Goal: Contribute content: Contribute content

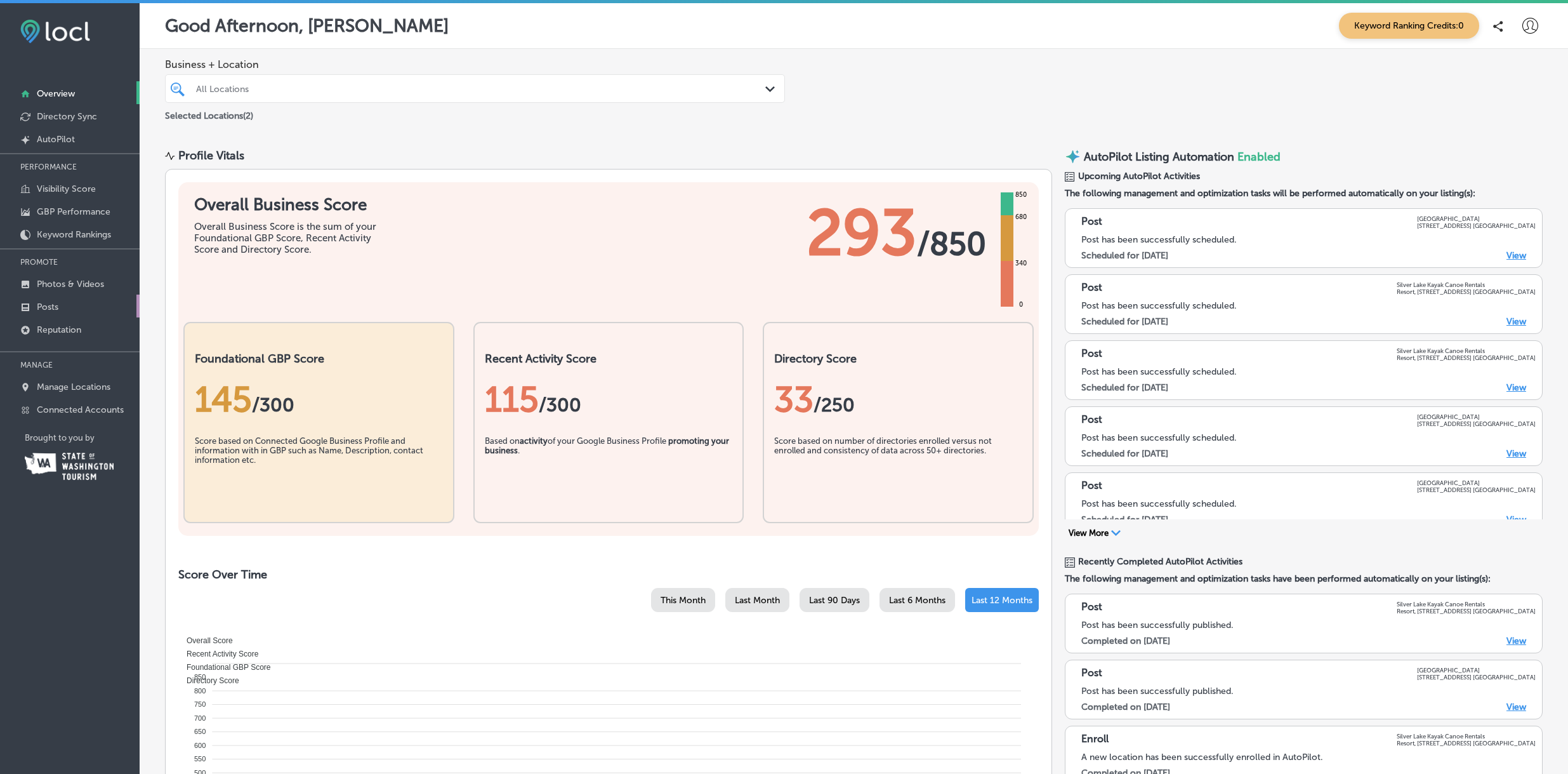
click at [50, 305] on p "Posts" at bounding box center [47, 306] width 22 height 10
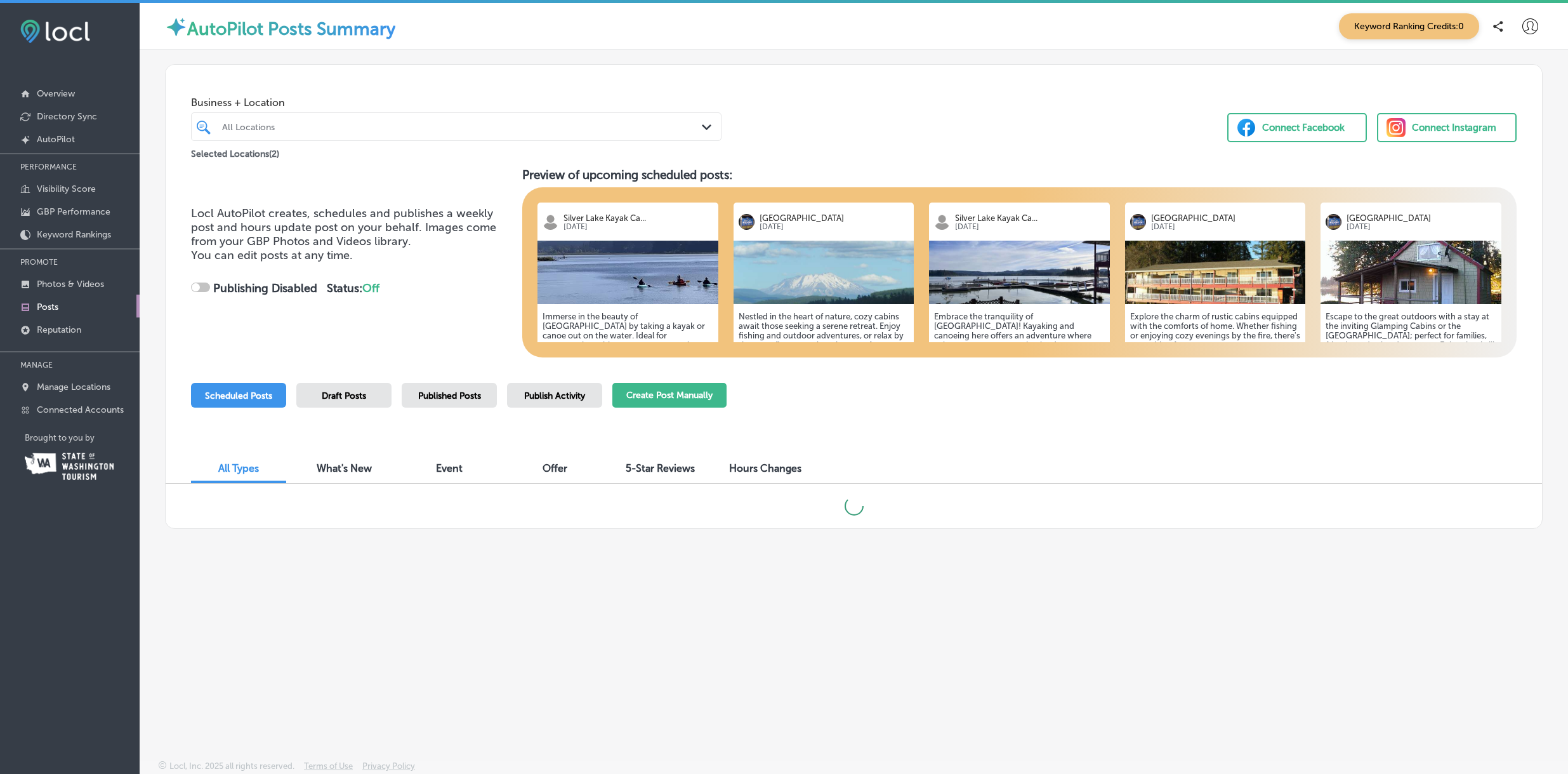
click at [677, 390] on button "Create Post Manually" at bounding box center [669, 395] width 115 height 25
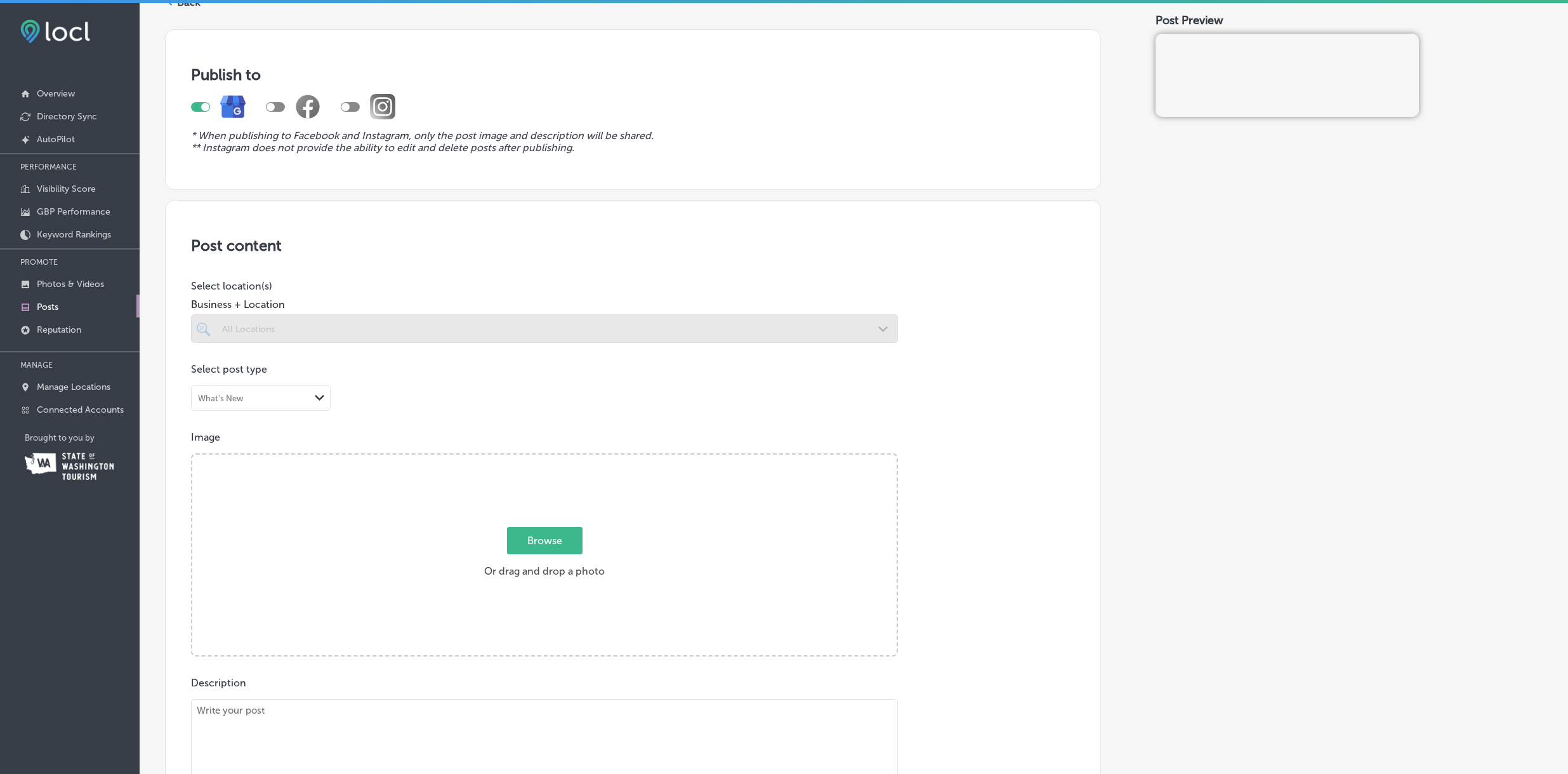
scroll to position [66, 0]
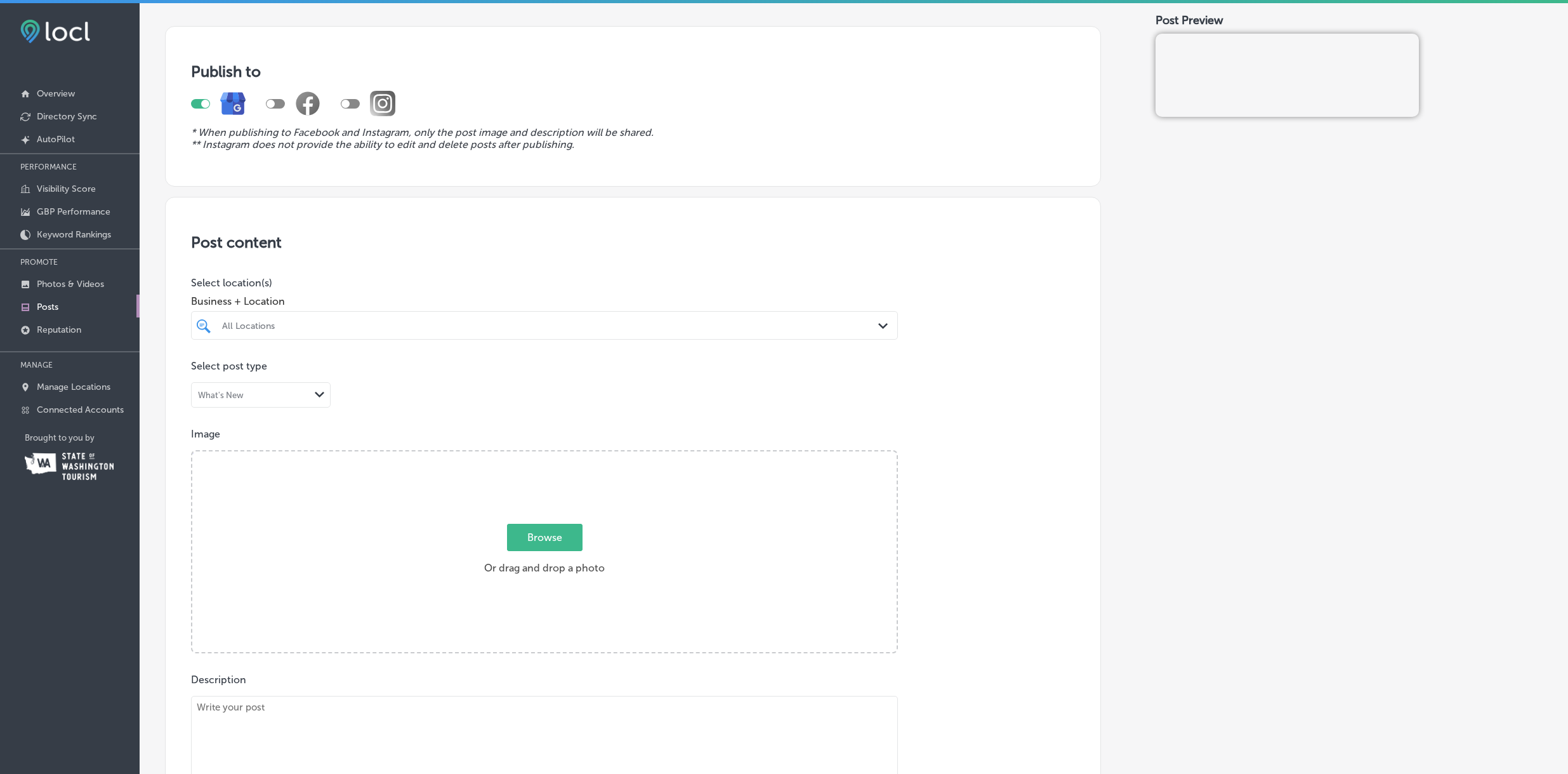
click at [417, 328] on div "All Locations" at bounding box center [550, 325] width 657 height 10
click at [282, 366] on label "[GEOGRAPHIC_DATA]" at bounding box center [324, 371] width 208 height 10
click at [969, 303] on div "Post content Select location(s) Business + Location option [STREET_ADDRESS]. op…" at bounding box center [633, 599] width 936 height 804
click at [544, 535] on span "Browse" at bounding box center [545, 538] width 75 height 27
click at [544, 455] on input "Browse Or drag and drop a photo" at bounding box center [545, 453] width 705 height 4
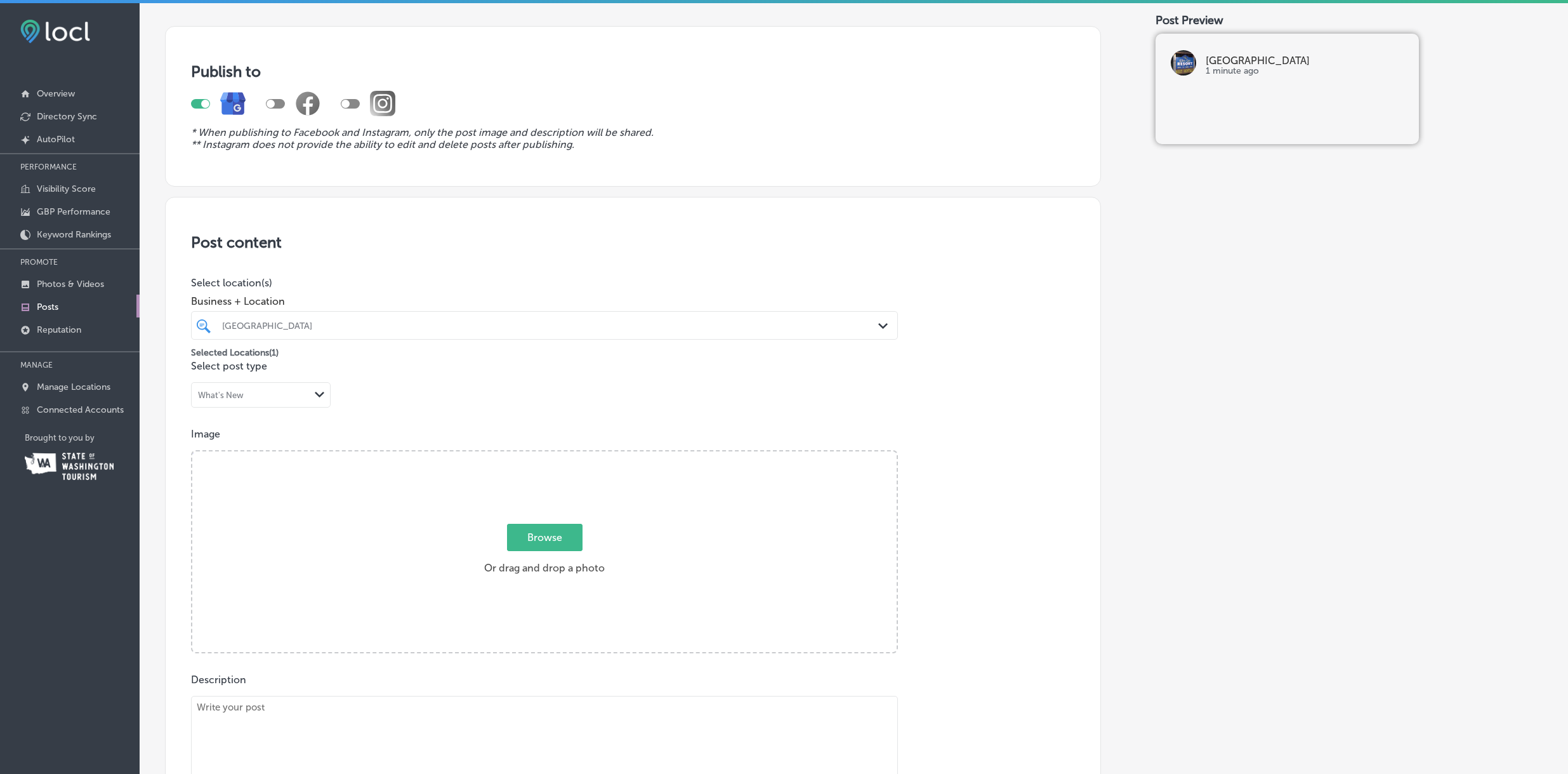
type input "C:\fakepath\PEN_0020.JPG"
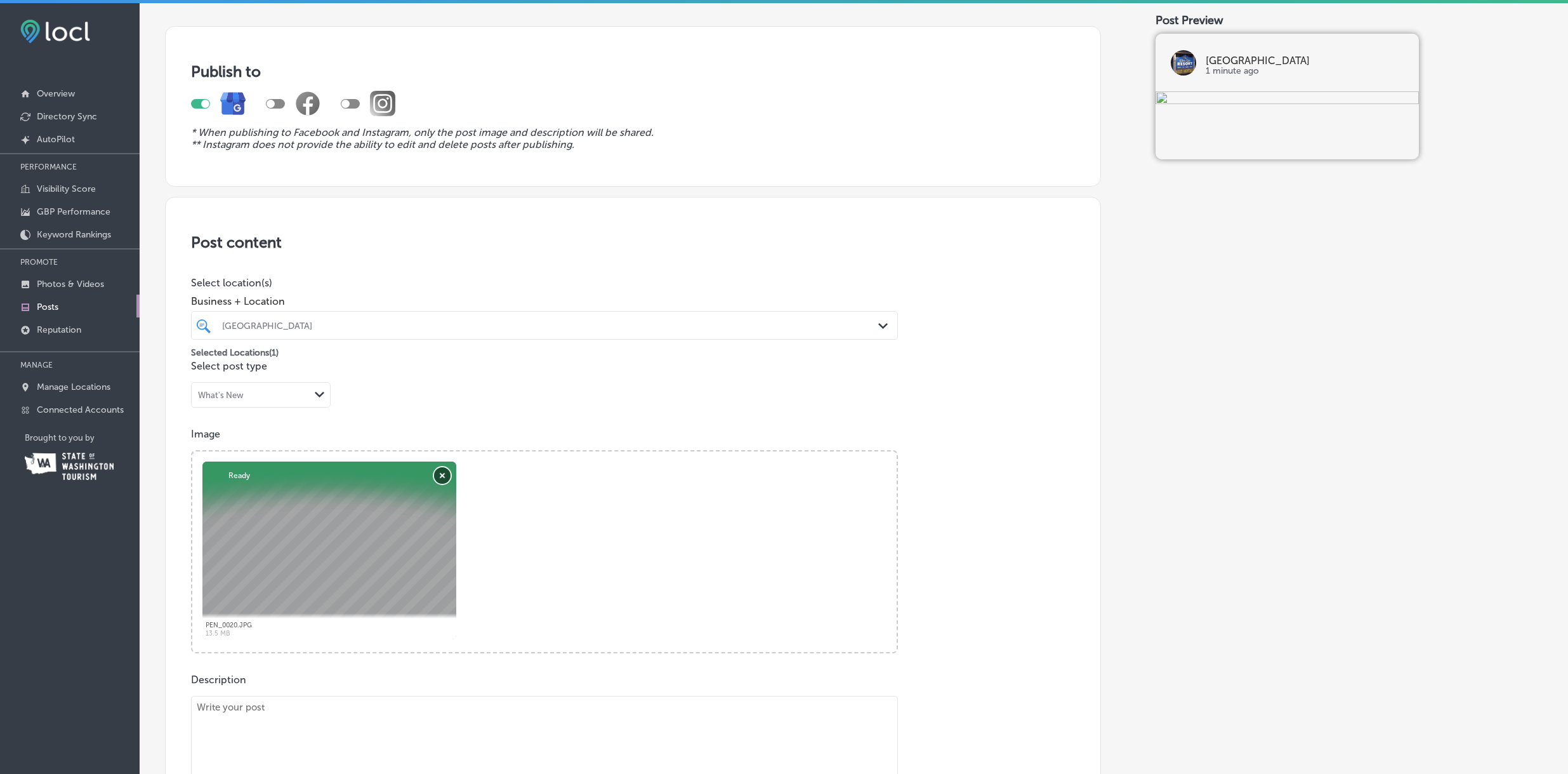
click at [442, 474] on button "Remove" at bounding box center [442, 475] width 17 height 17
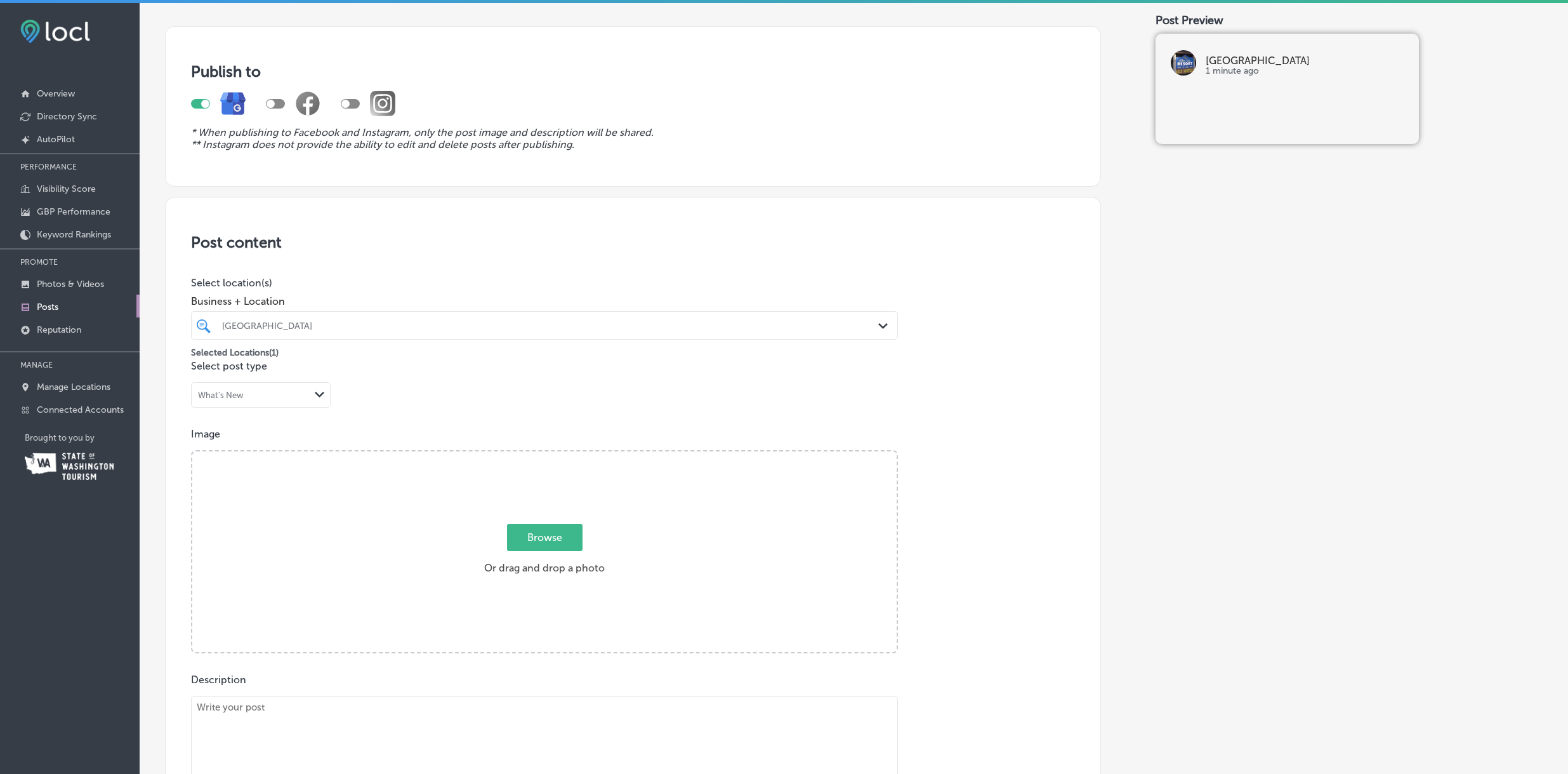
click at [529, 533] on span "Browse" at bounding box center [545, 538] width 75 height 27
click at [529, 455] on input "Browse Or drag and drop a photo" at bounding box center [545, 453] width 705 height 4
type input "C:\fakepath\[GEOGRAPHIC_DATA] [GEOGRAPHIC_DATA] PNW vacation.png"
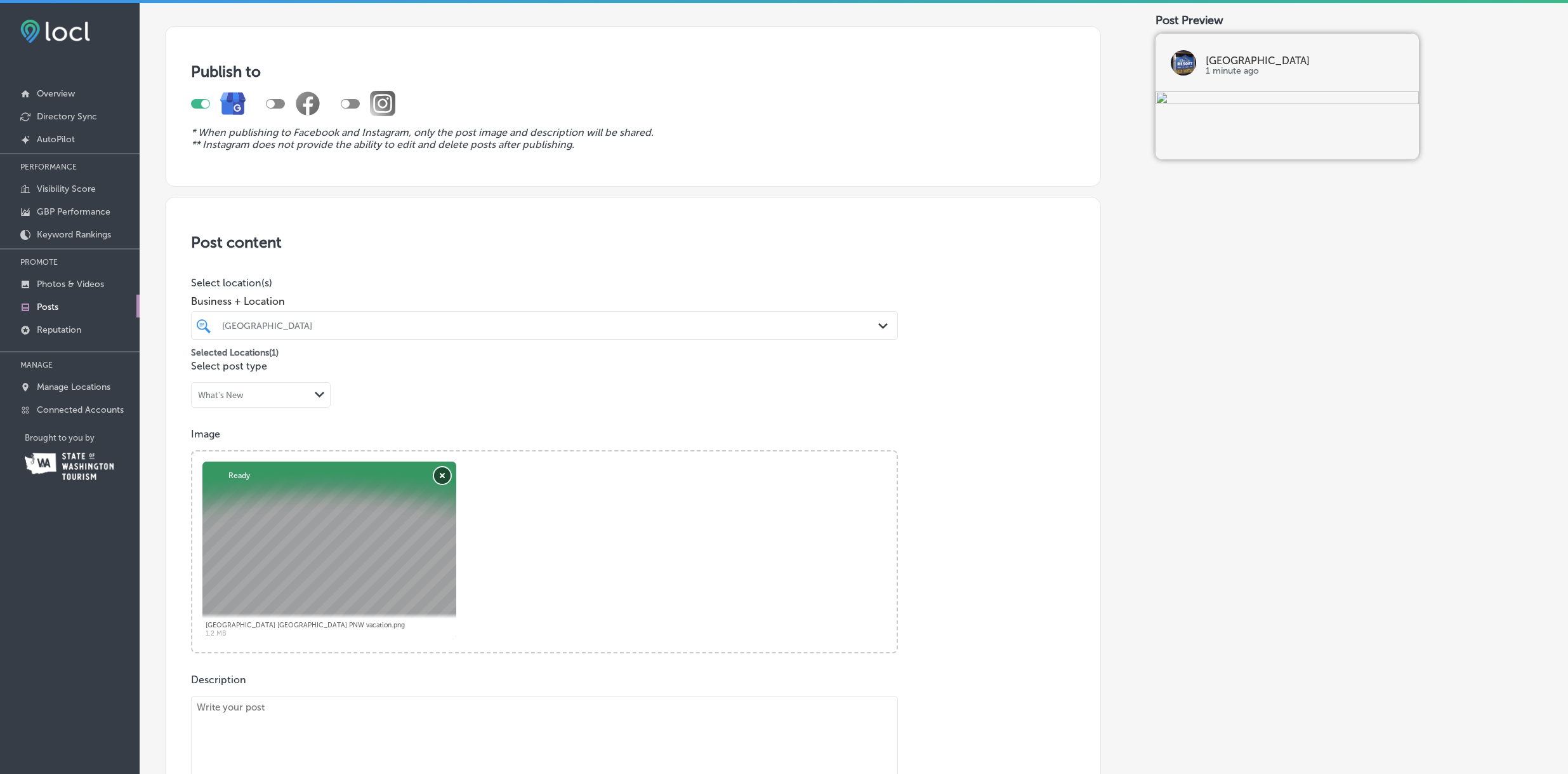
click at [442, 474] on button "Remove" at bounding box center [442, 475] width 17 height 17
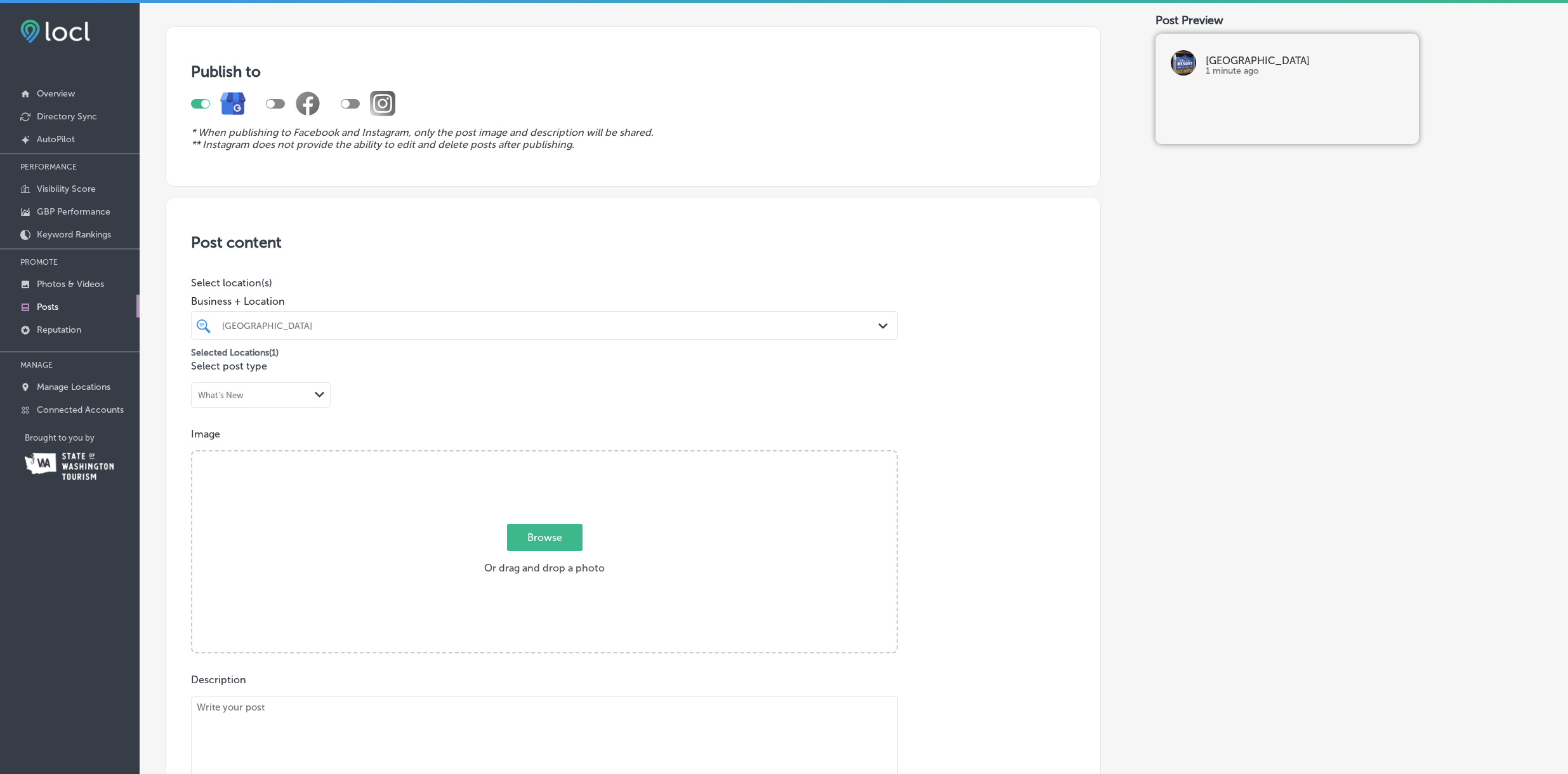
click at [538, 531] on span "Browse" at bounding box center [545, 538] width 75 height 27
click at [538, 455] on input "Browse Or drag and drop a photo" at bounding box center [545, 453] width 705 height 4
type input "C:\fakepath\[GEOGRAPHIC_DATA] [GEOGRAPHIC_DATA] PNW vacation.png"
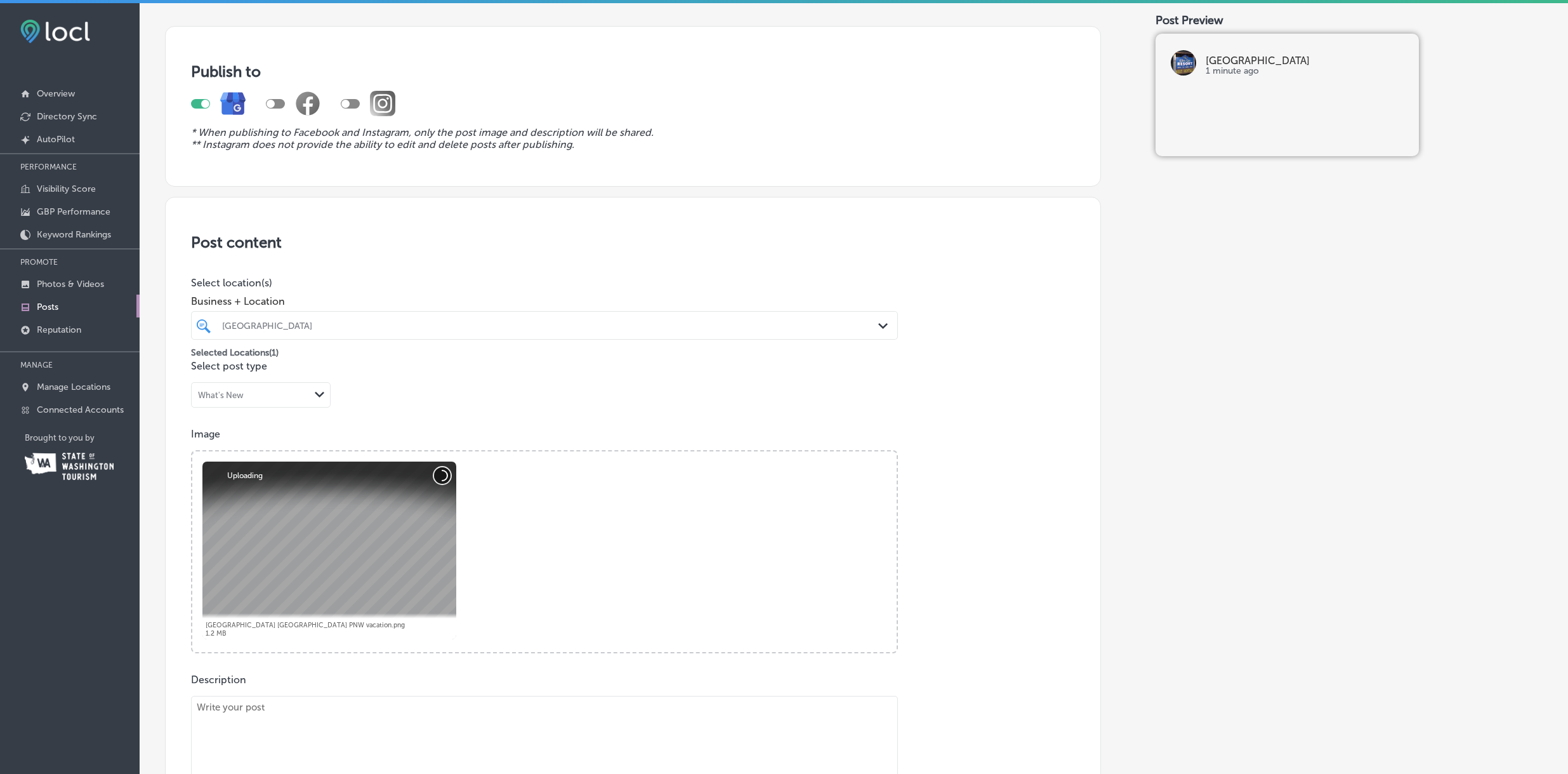
click at [445, 476] on button "Cancel" at bounding box center [442, 475] width 17 height 17
click at [445, 477] on button "Cancel" at bounding box center [442, 475] width 17 height 17
click at [443, 474] on button "Cancel" at bounding box center [442, 475] width 17 height 17
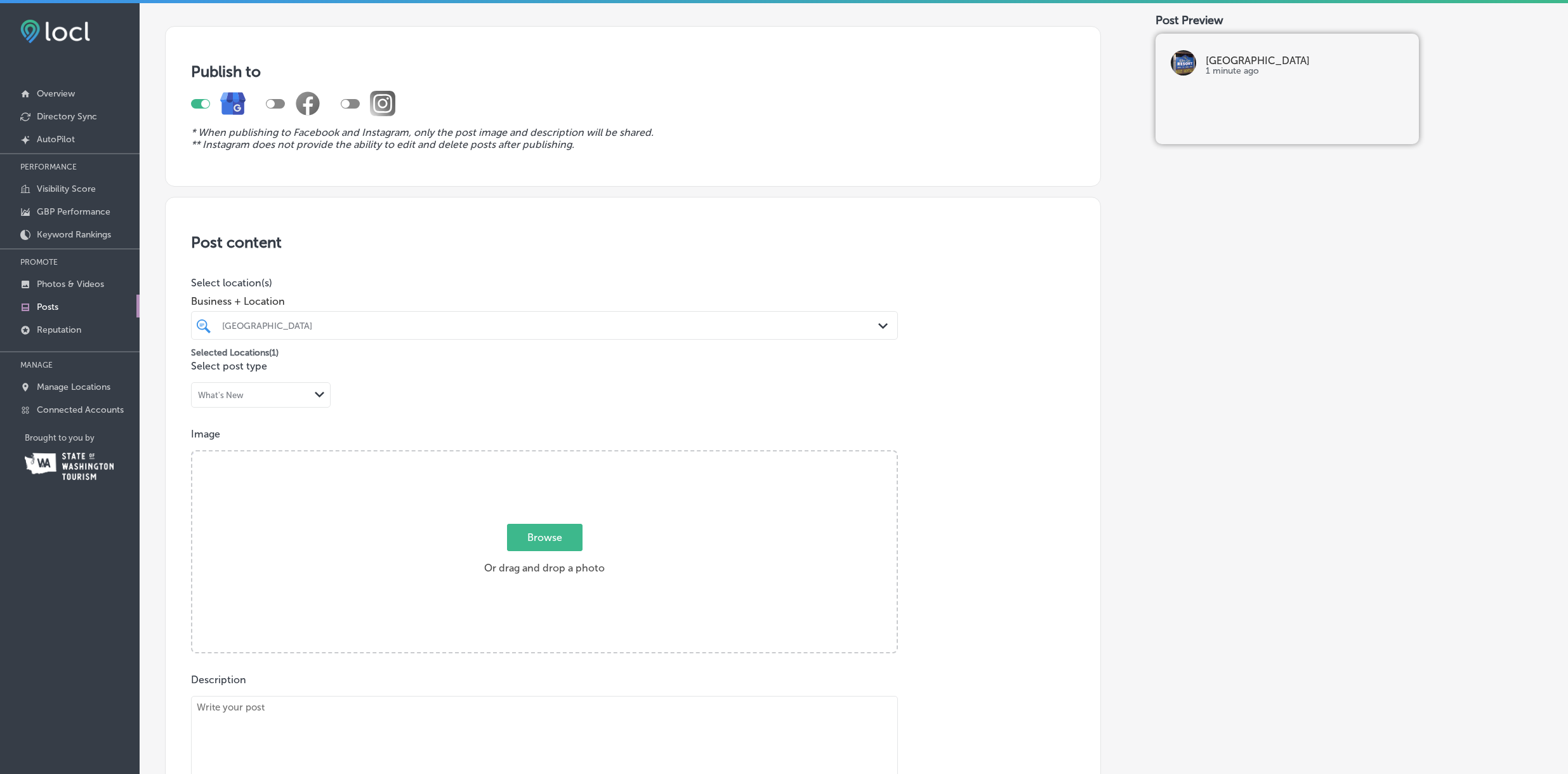
click at [540, 533] on span "Browse" at bounding box center [545, 538] width 75 height 27
click at [540, 455] on input "Browse Or drag and drop a photo" at bounding box center [545, 453] width 705 height 4
type input "C:\fakepath\PEN_0020.JPG"
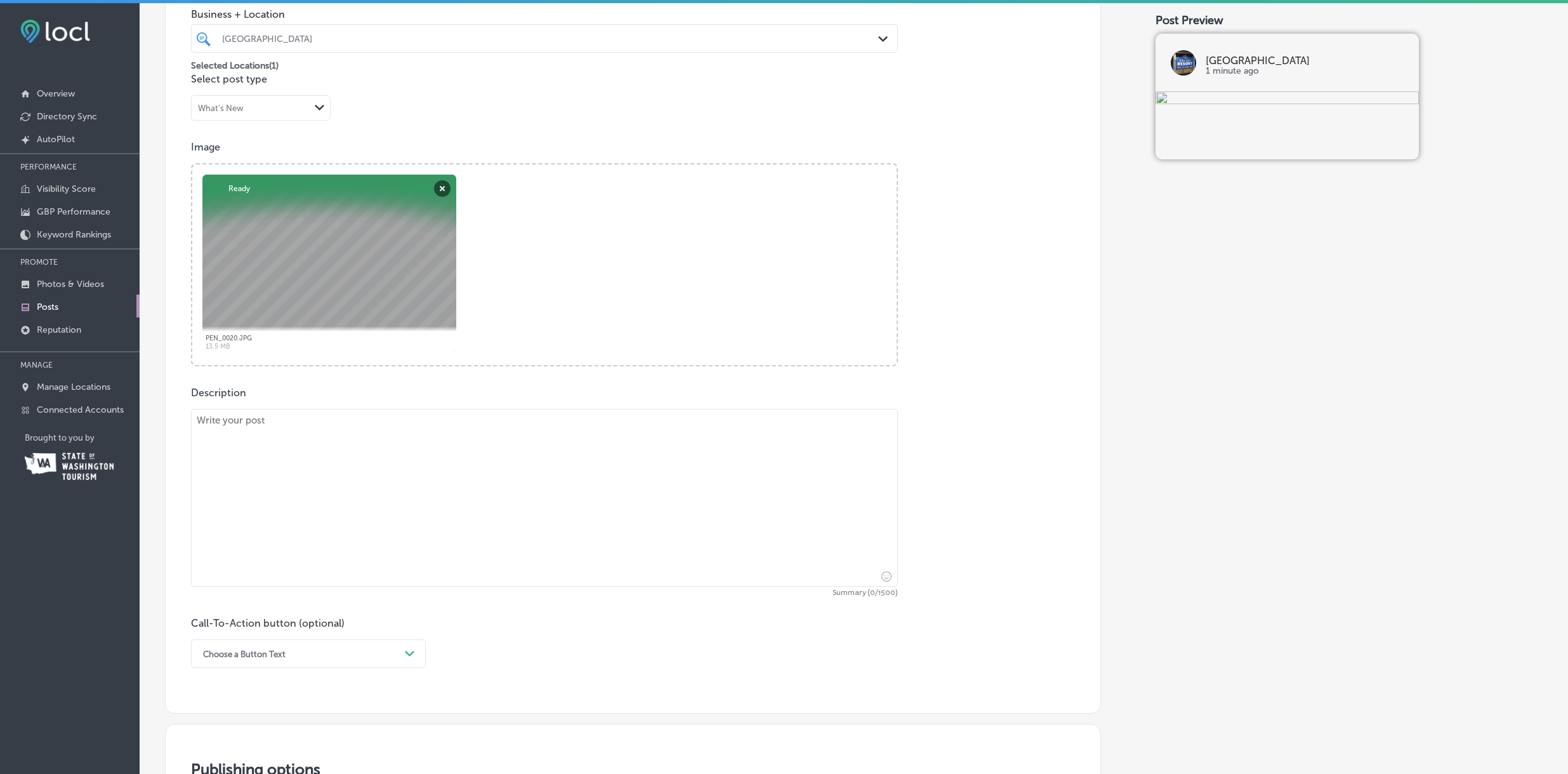
scroll to position [363, 0]
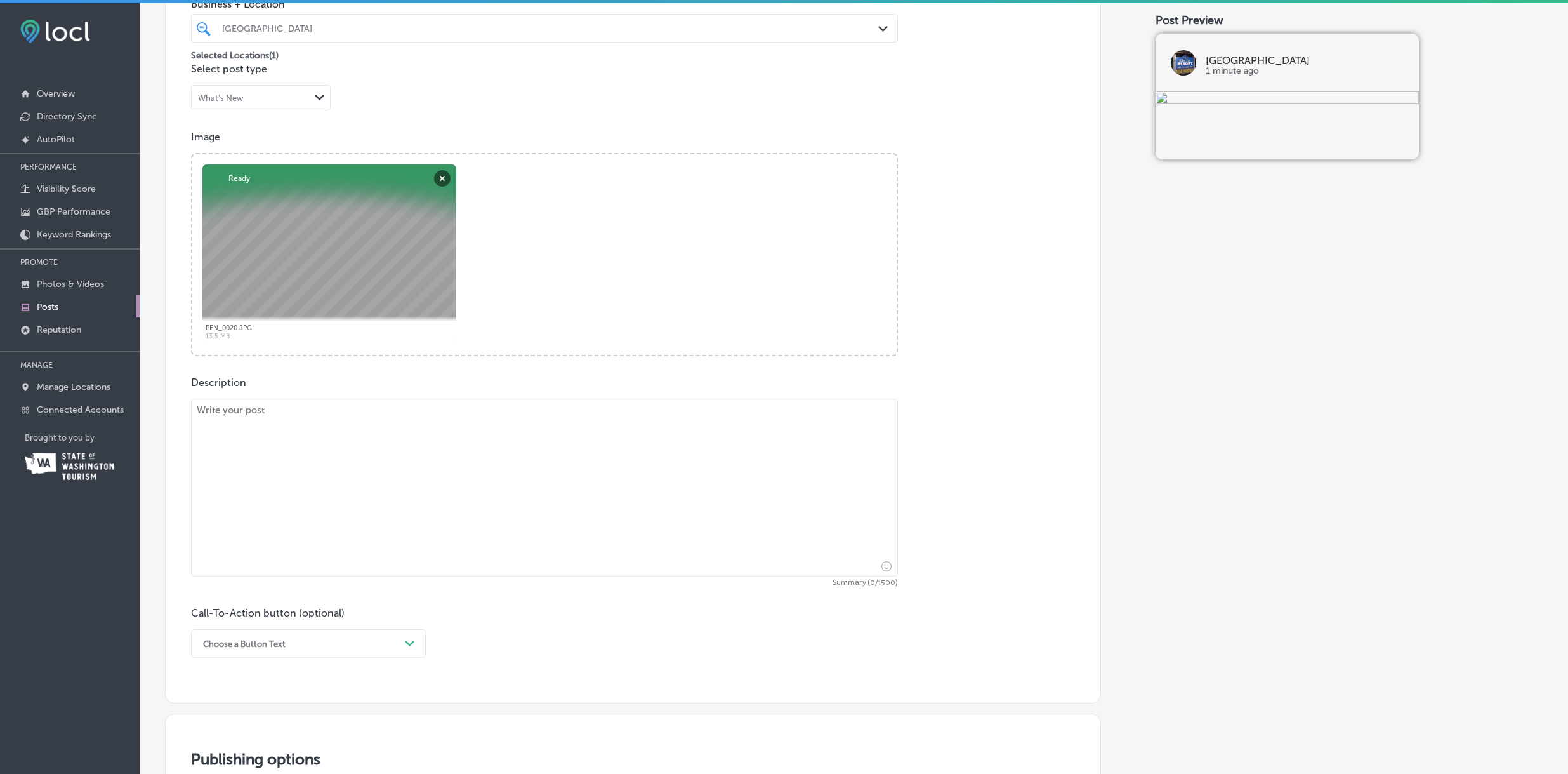
click at [382, 510] on textarea at bounding box center [545, 488] width 707 height 178
paste textarea "Breathe in the crisp mountain air, take in the blue skies and calm waters, and …"
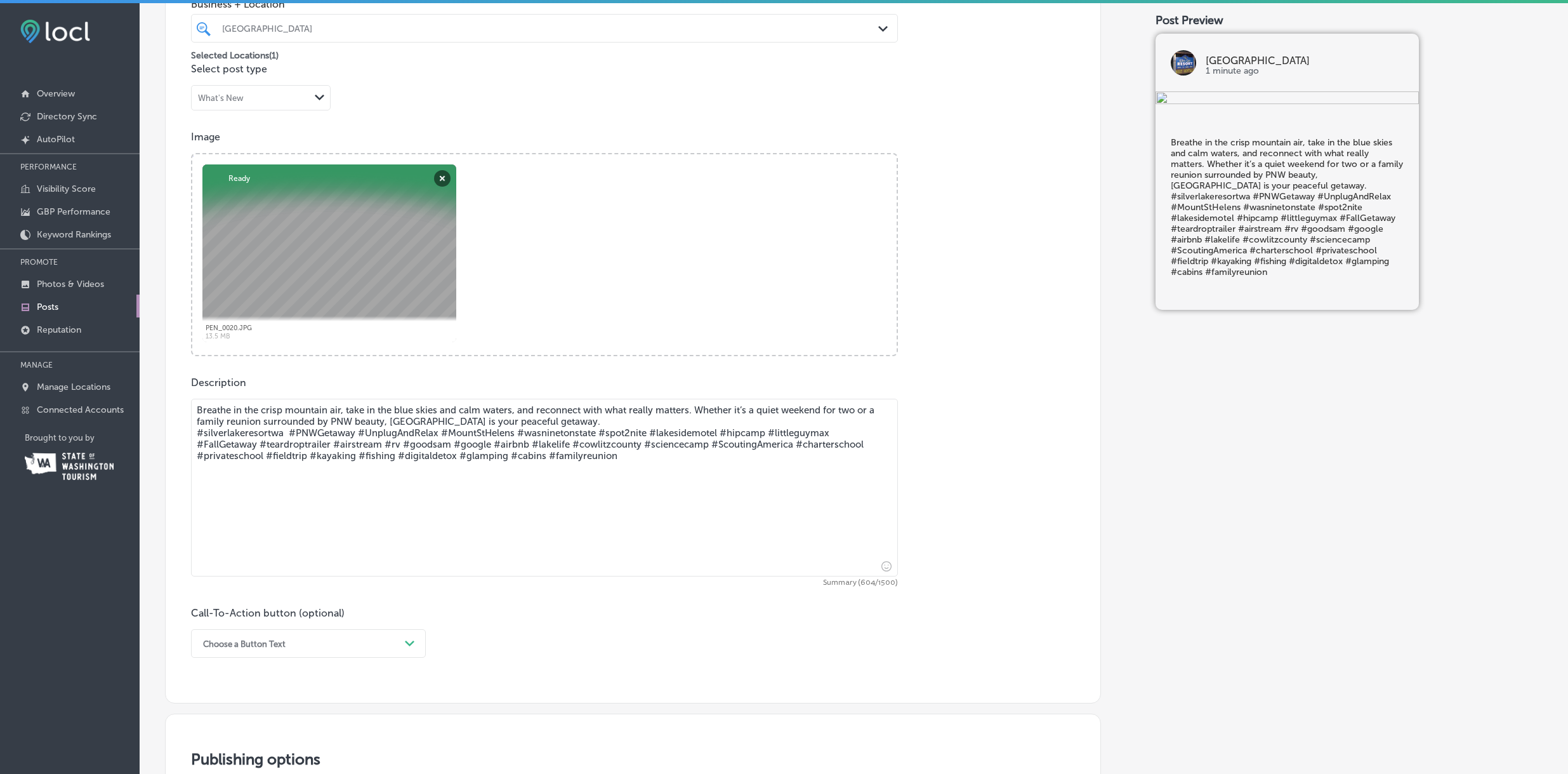
click at [588, 425] on textarea "Breathe in the crisp mountain air, take in the blue skies and calm waters, and …" at bounding box center [545, 488] width 707 height 178
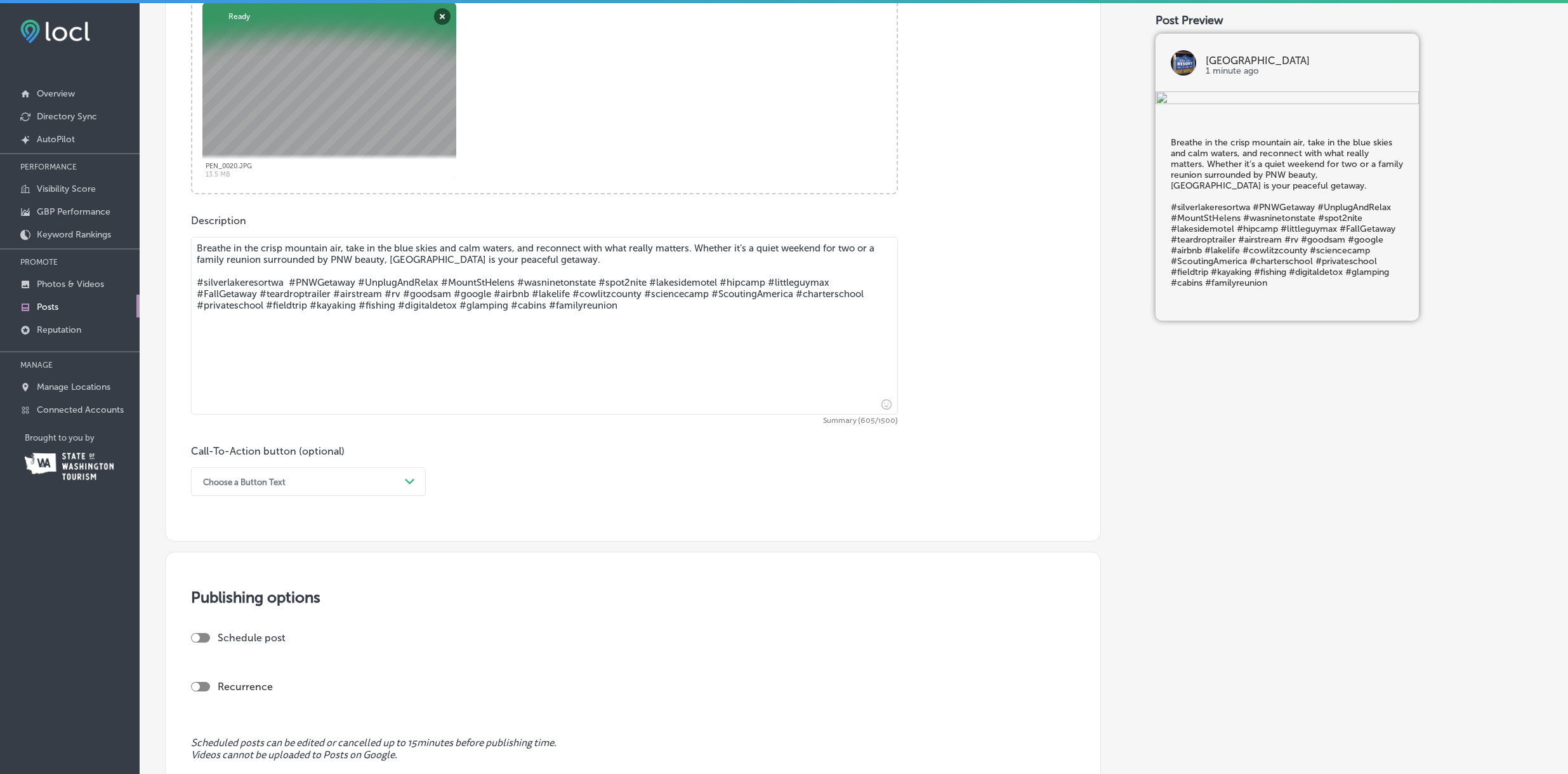
scroll to position [530, 0]
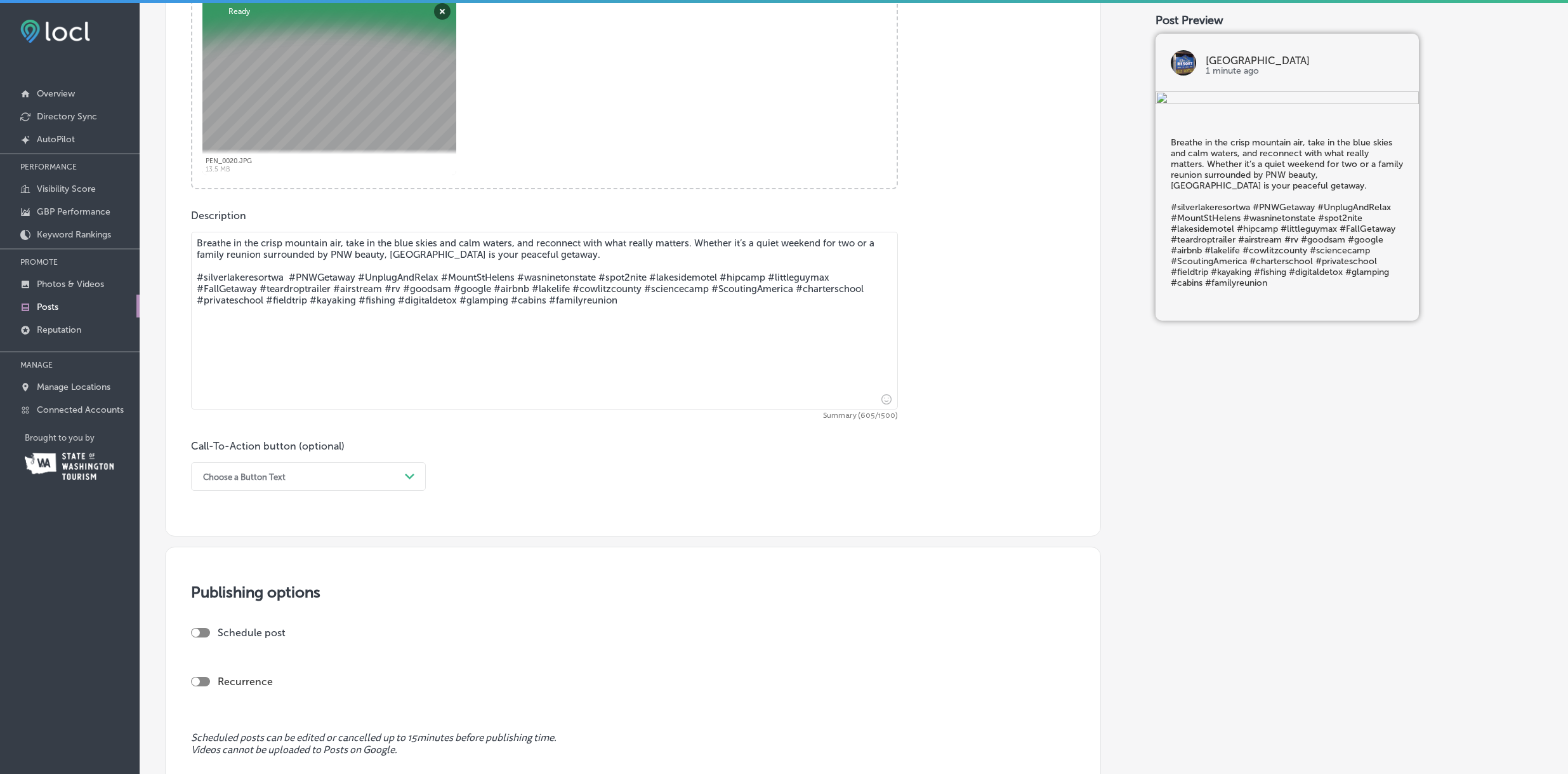
type textarea "Breathe in the crisp mountain air, take in the blue skies and calm waters, and …"
click at [360, 480] on div "Choose a Button Text" at bounding box center [299, 477] width 203 height 20
click at [234, 639] on div "Call Now" at bounding box center [308, 638] width 235 height 22
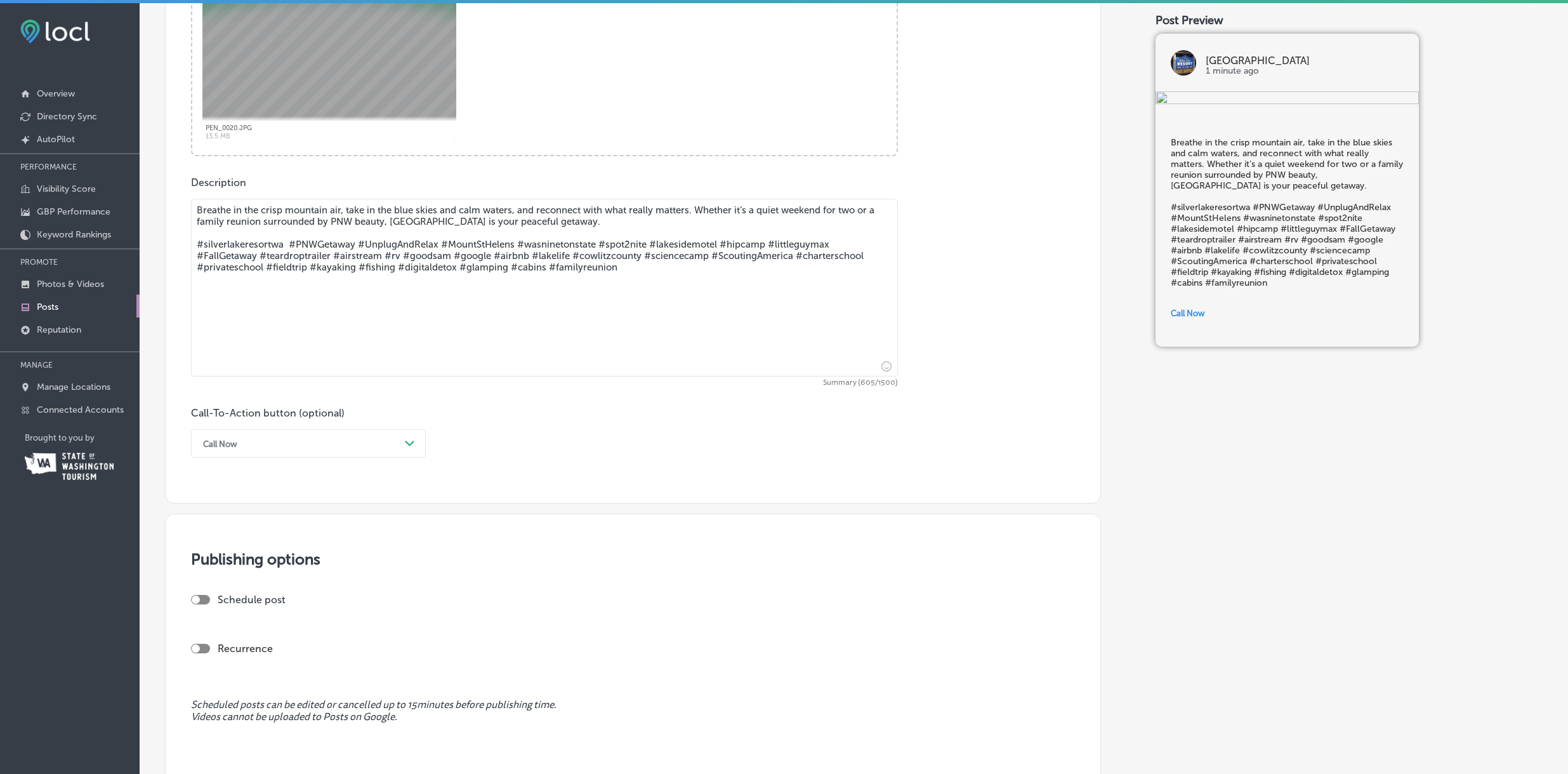
scroll to position [623, 0]
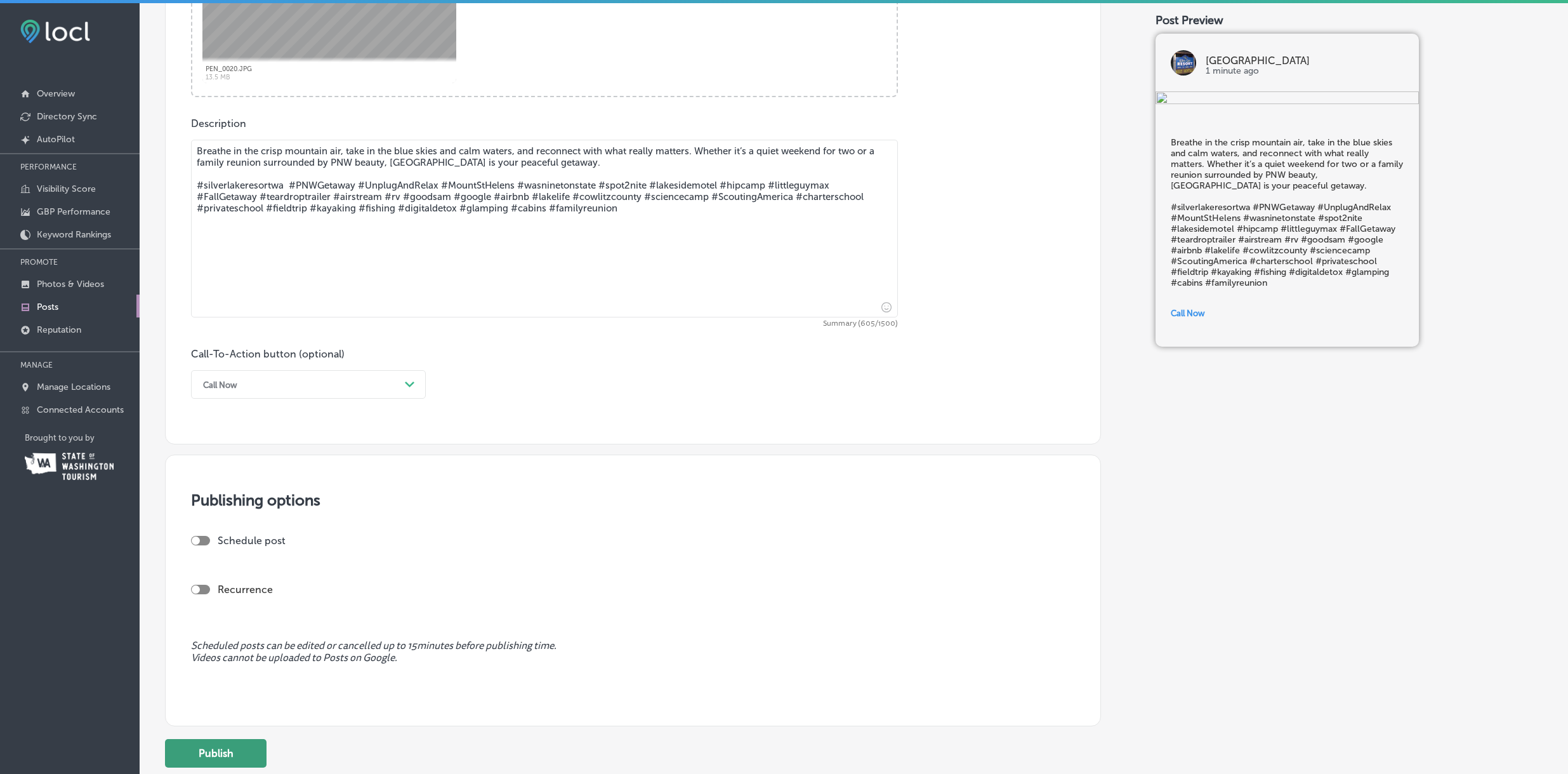
click at [213, 755] on button "Publish" at bounding box center [215, 754] width 102 height 29
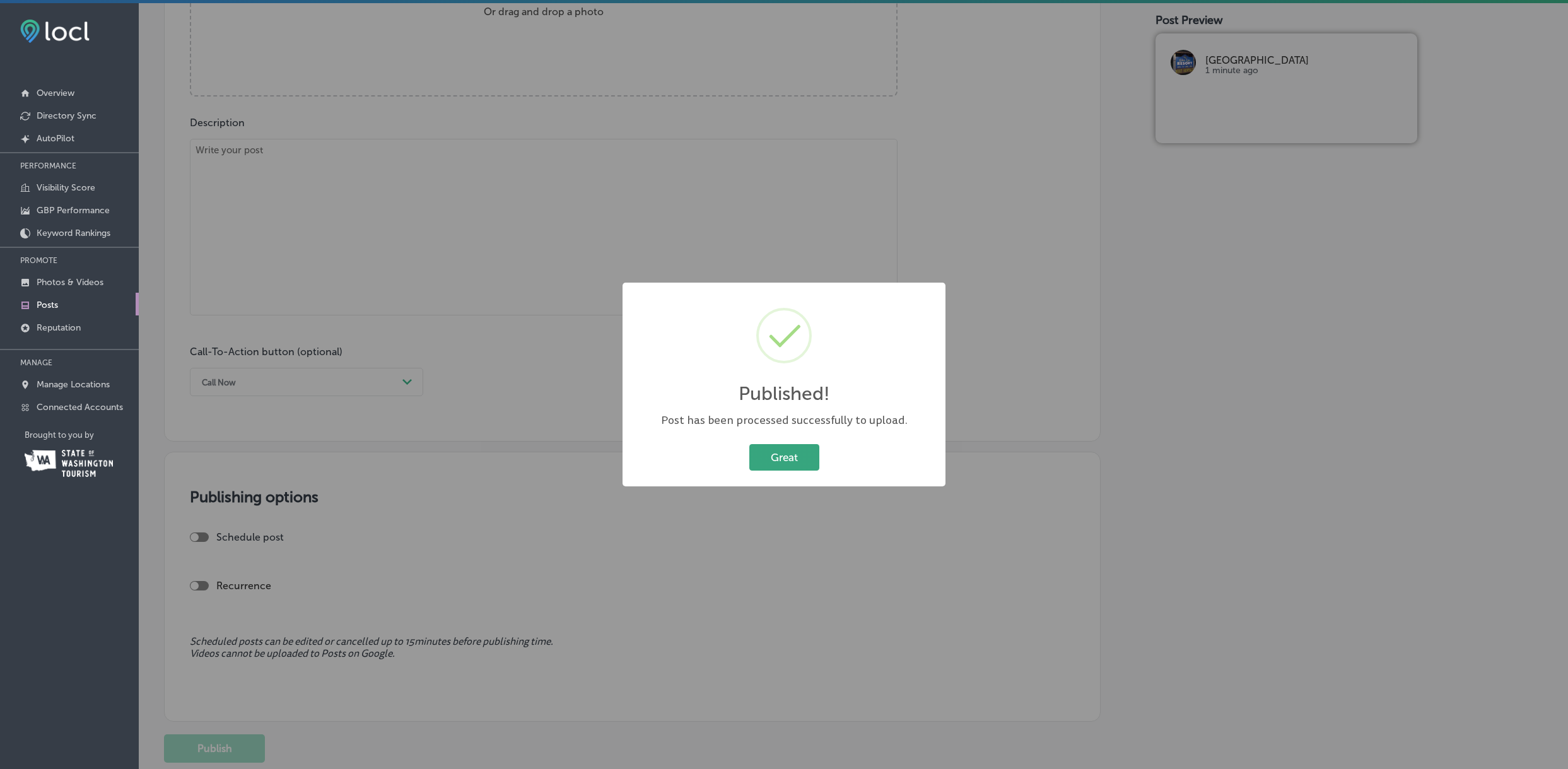
click at [794, 457] on button "Great" at bounding box center [785, 457] width 70 height 25
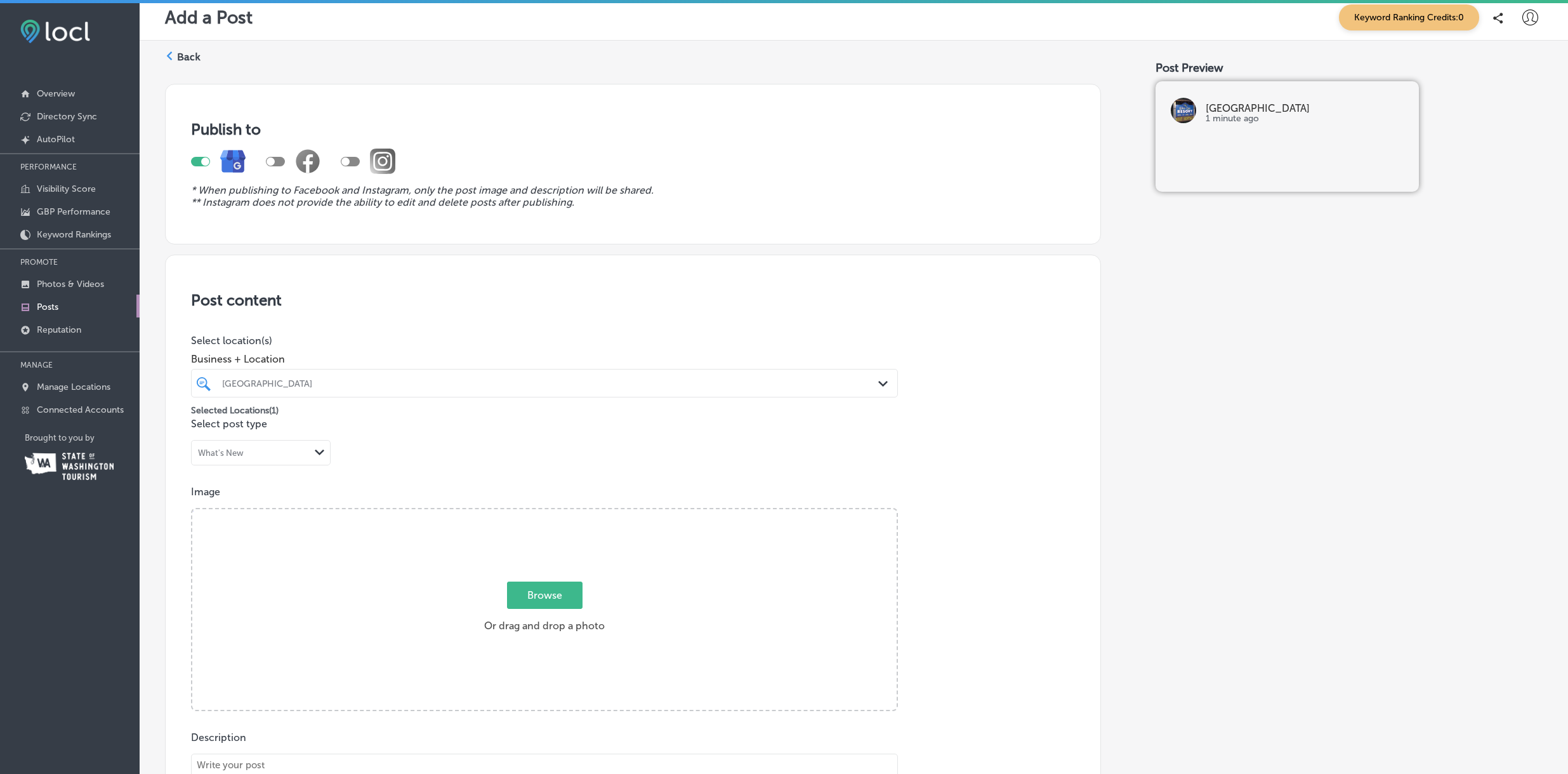
scroll to position [0, 0]
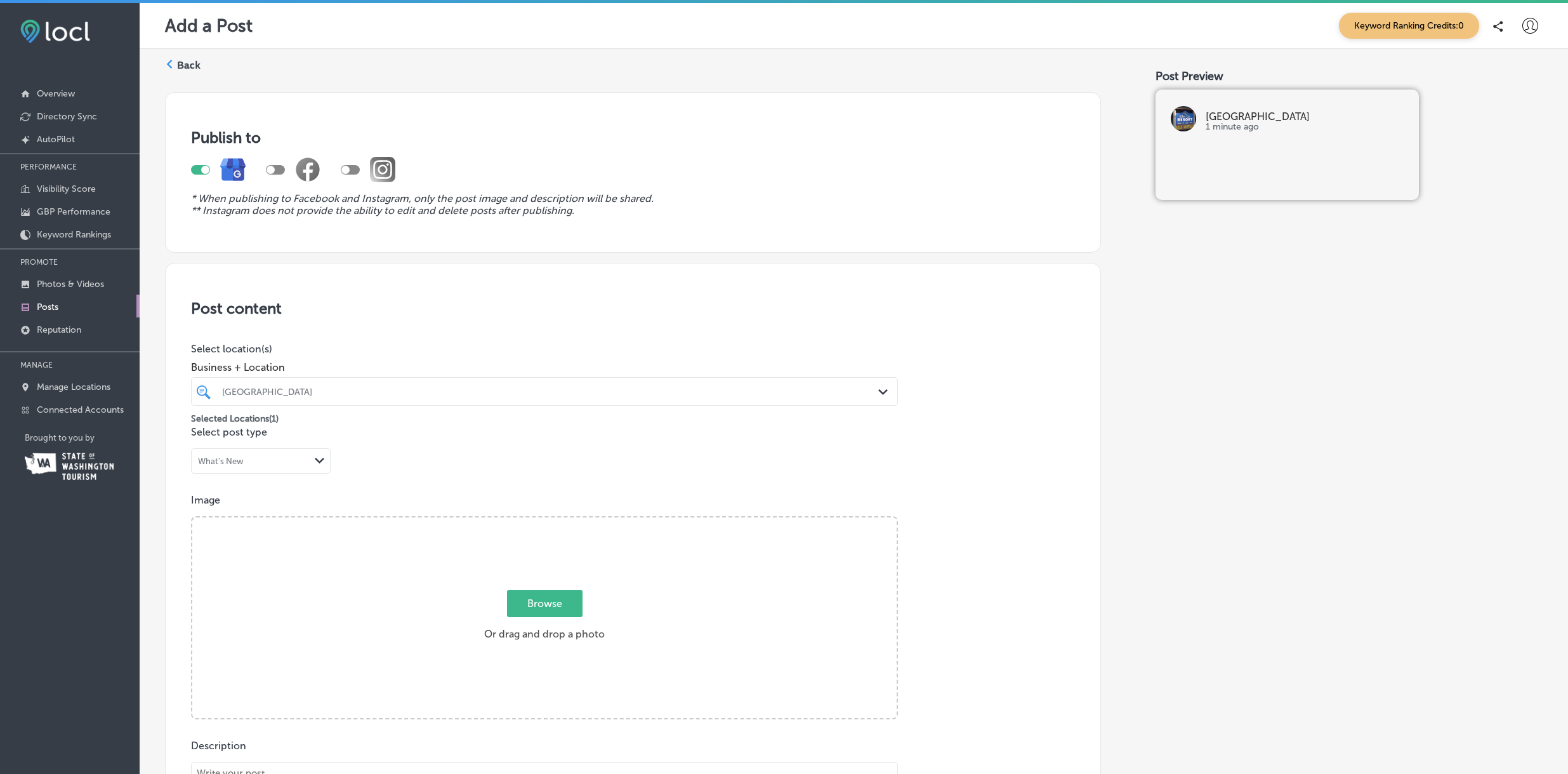
click at [187, 65] on label "Back" at bounding box center [188, 65] width 23 height 14
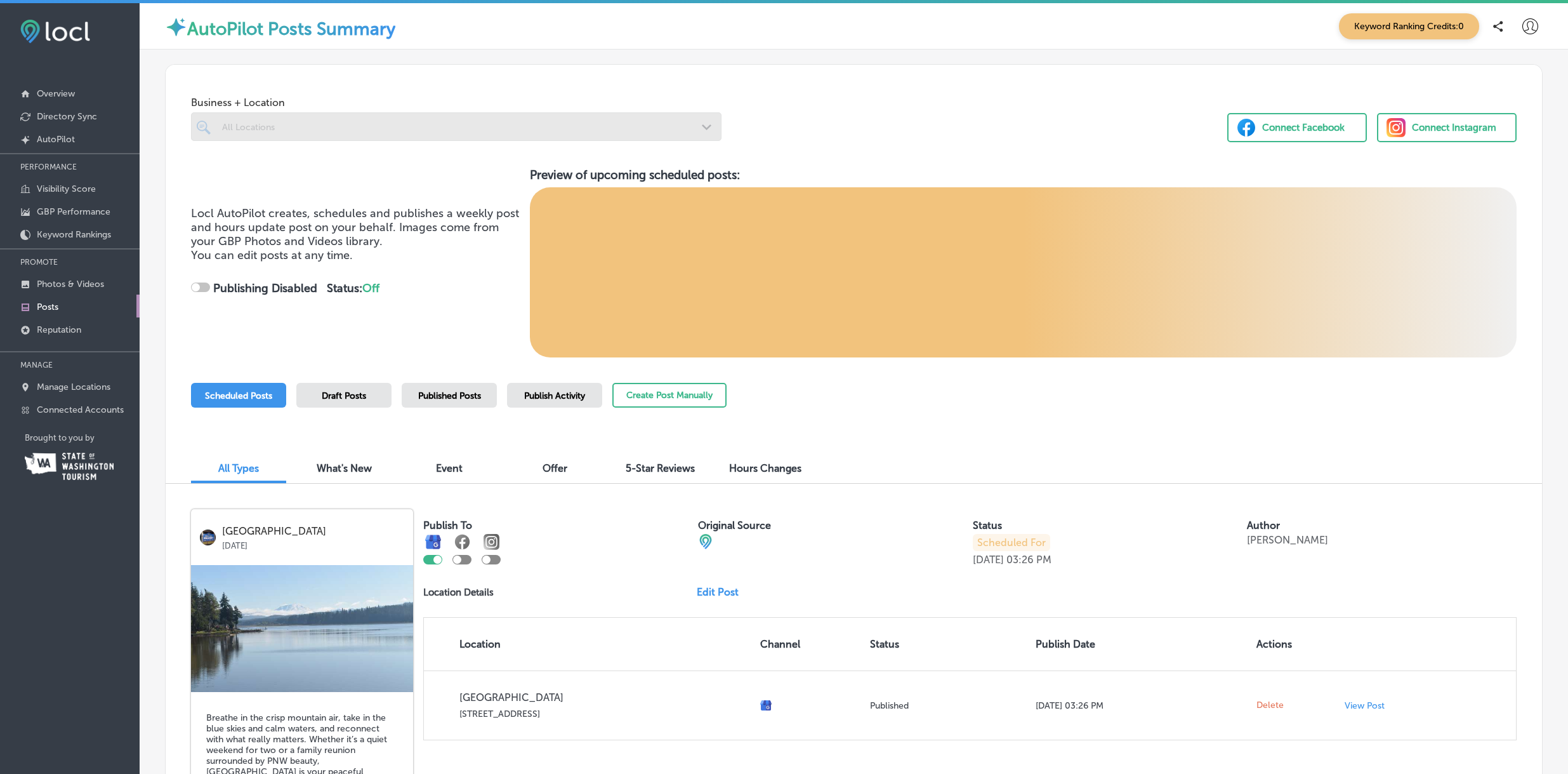
checkbox input "true"
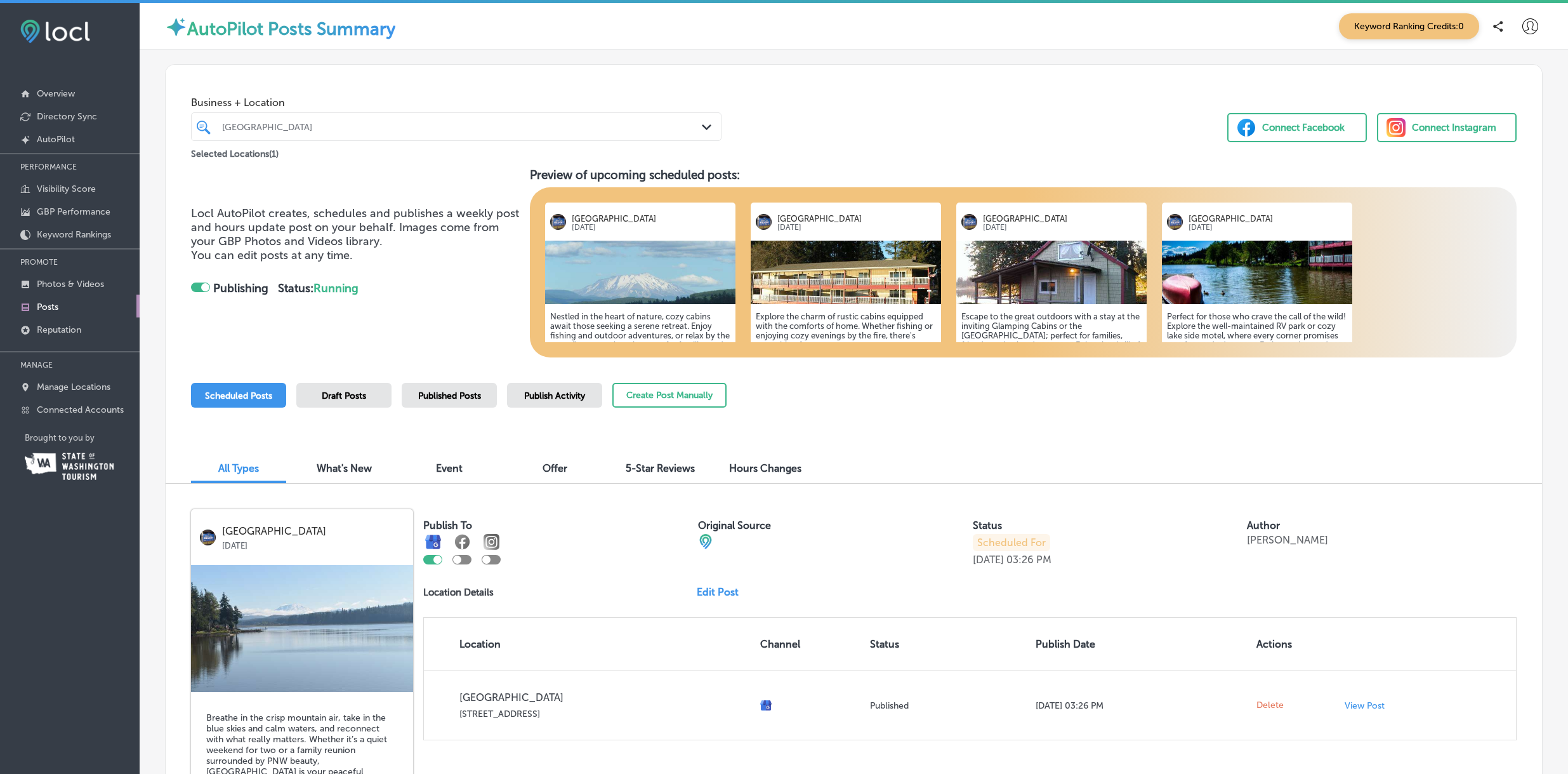
click at [456, 392] on span "Published Posts" at bounding box center [449, 395] width 62 height 10
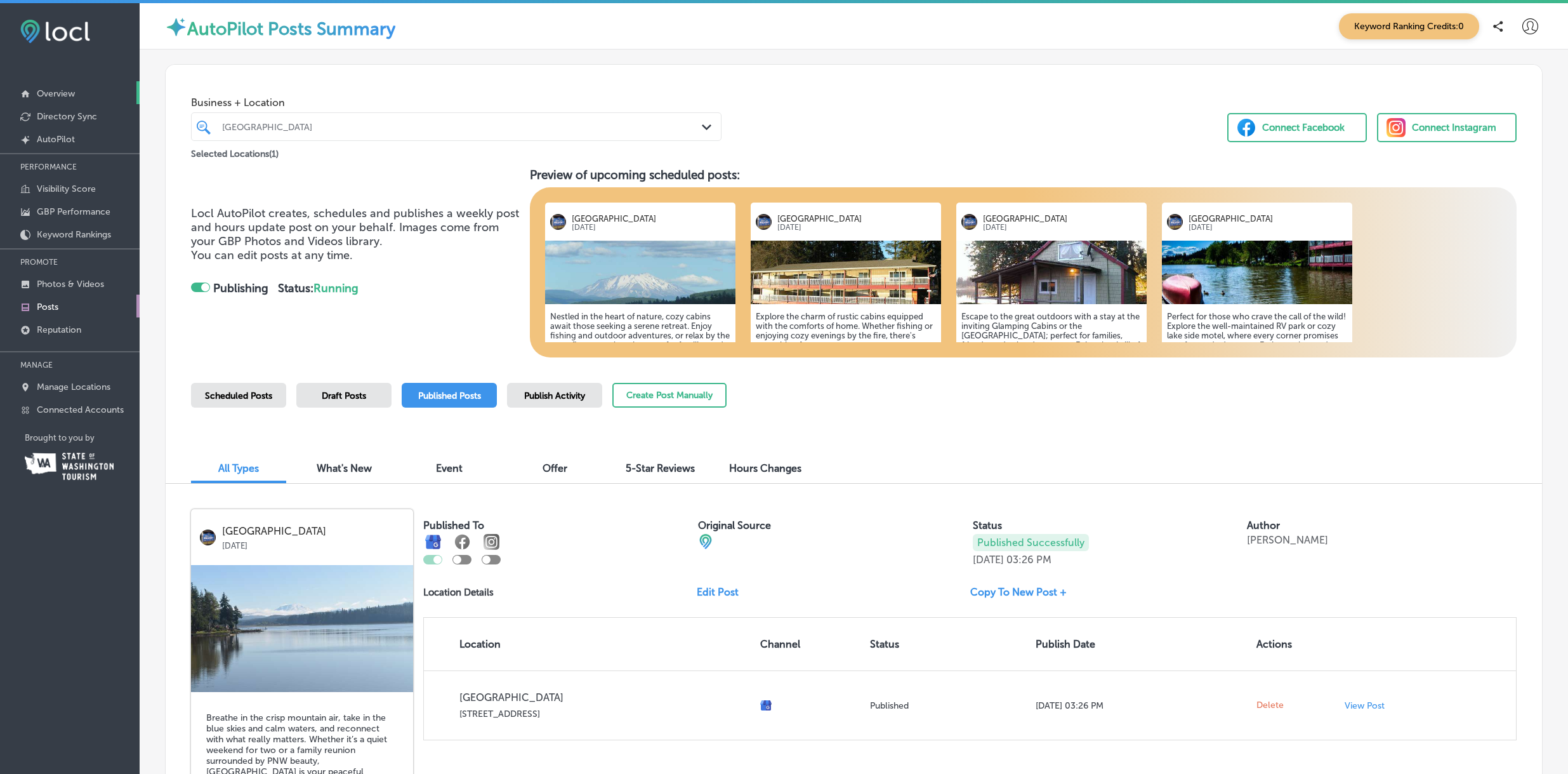
click at [59, 96] on p "Overview" at bounding box center [56, 93] width 38 height 10
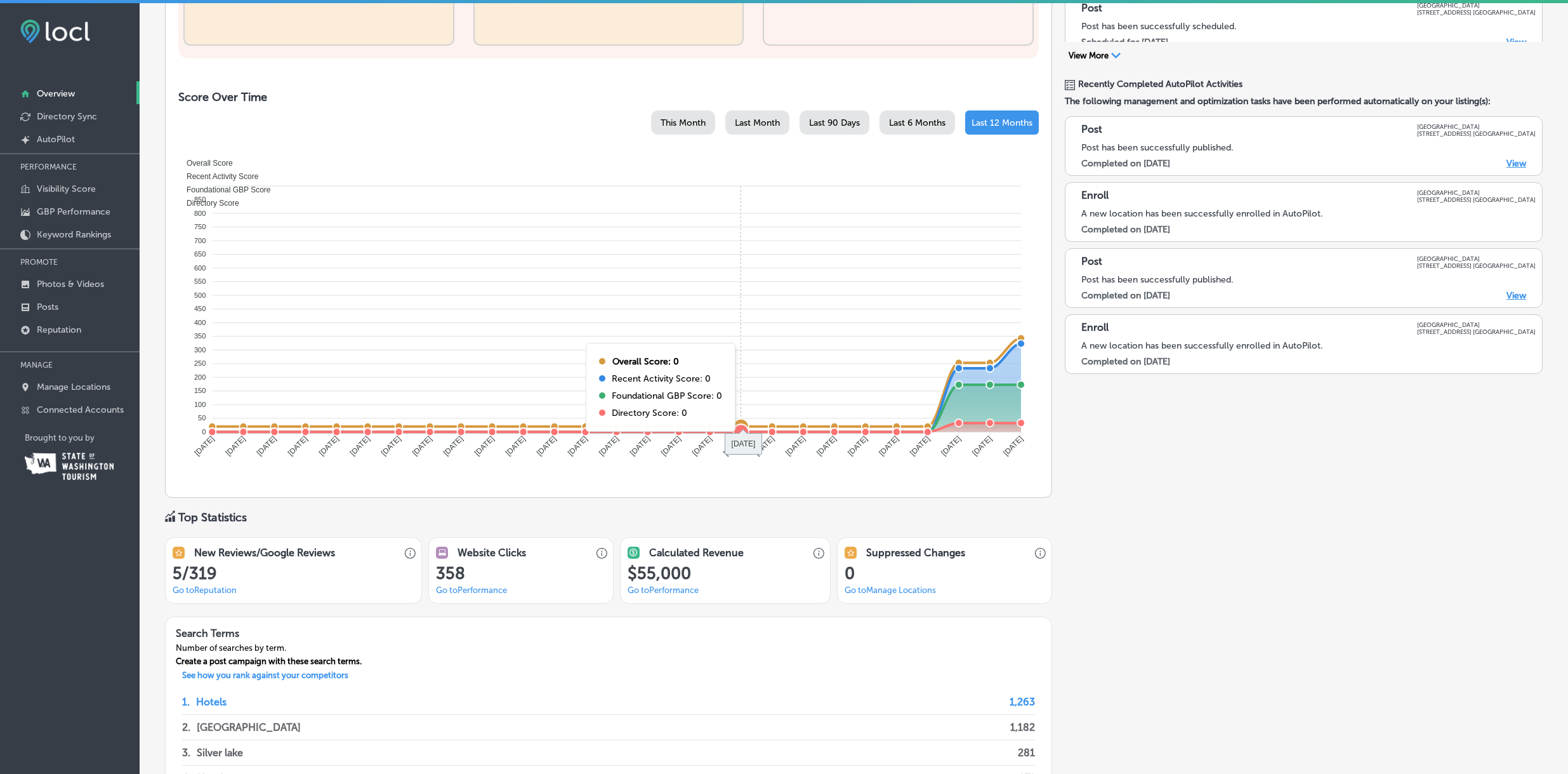
scroll to position [479, 0]
click at [742, 124] on span "Last Month" at bounding box center [758, 121] width 45 height 10
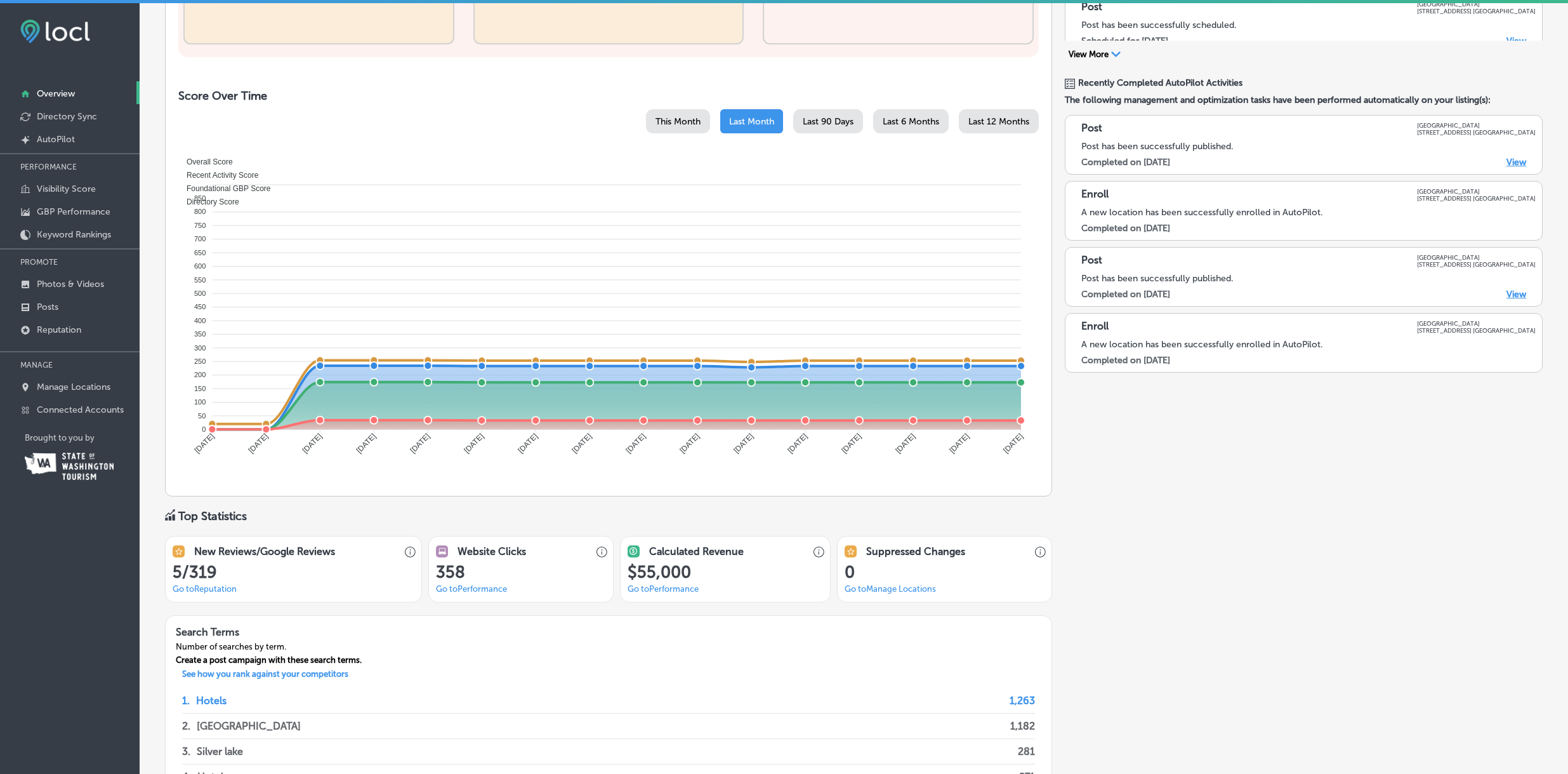
click at [830, 121] on span "Last 90 Days" at bounding box center [828, 121] width 50 height 10
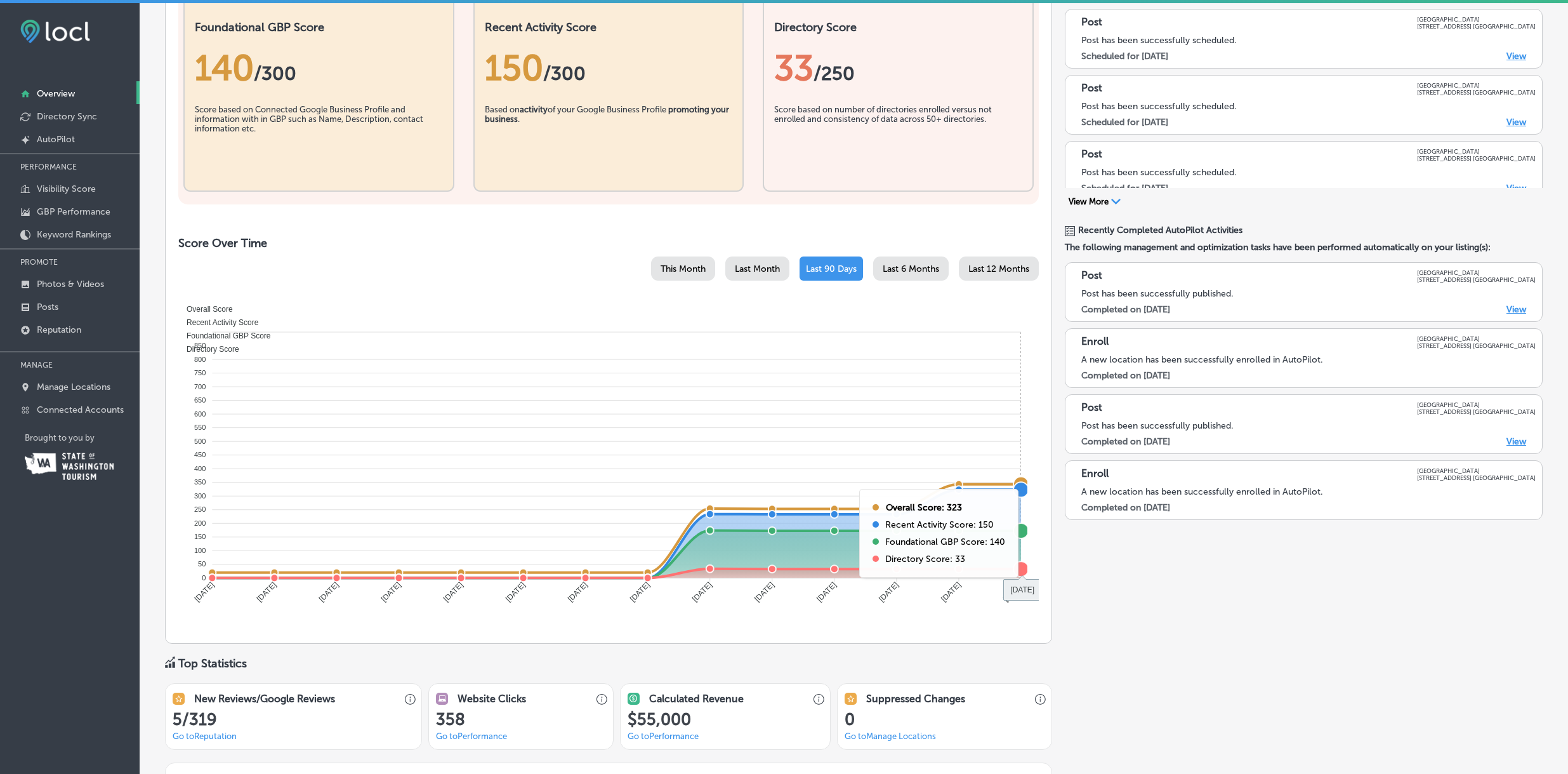
scroll to position [331, 0]
